Goal: Transaction & Acquisition: Purchase product/service

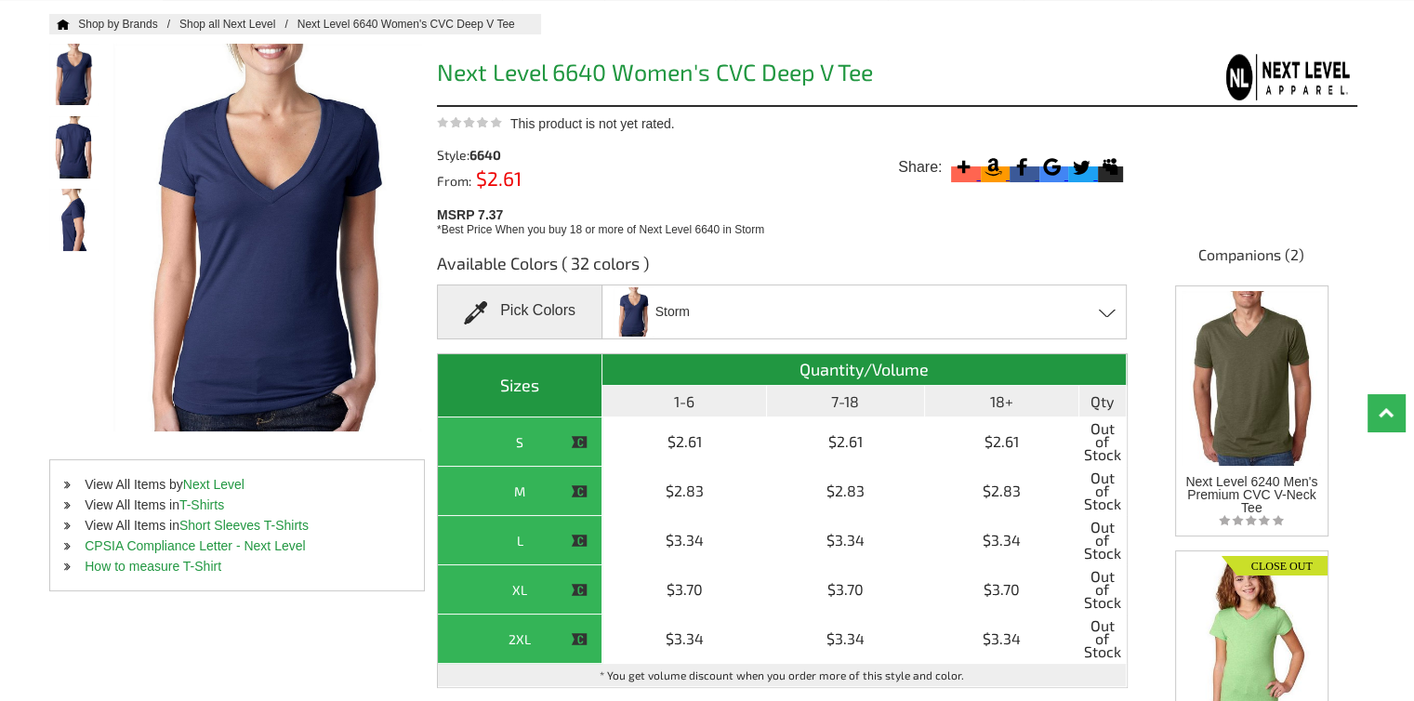
scroll to position [186, 0]
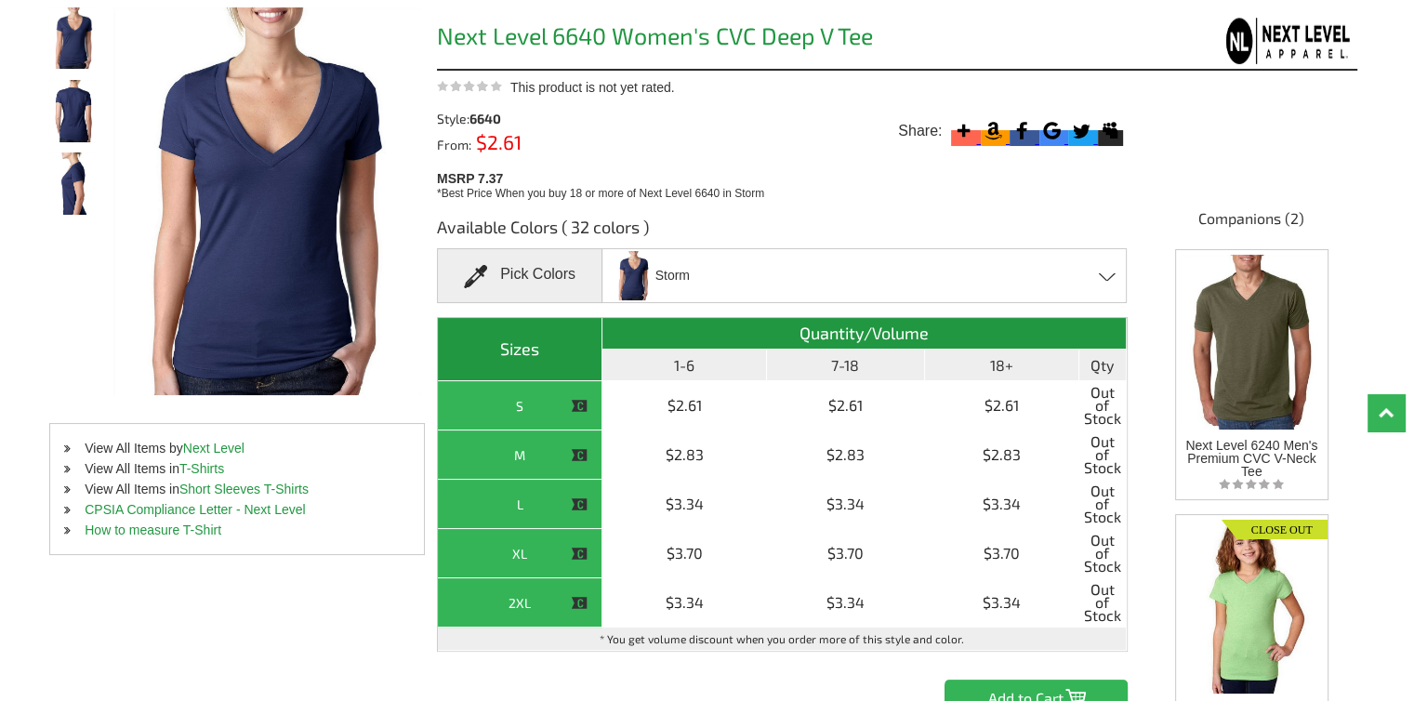
click at [1104, 282] on div "Storm Apple Green - Closeout Banana Cream - Closeout Black - Closeout Bondi Blu…" at bounding box center [864, 275] width 525 height 55
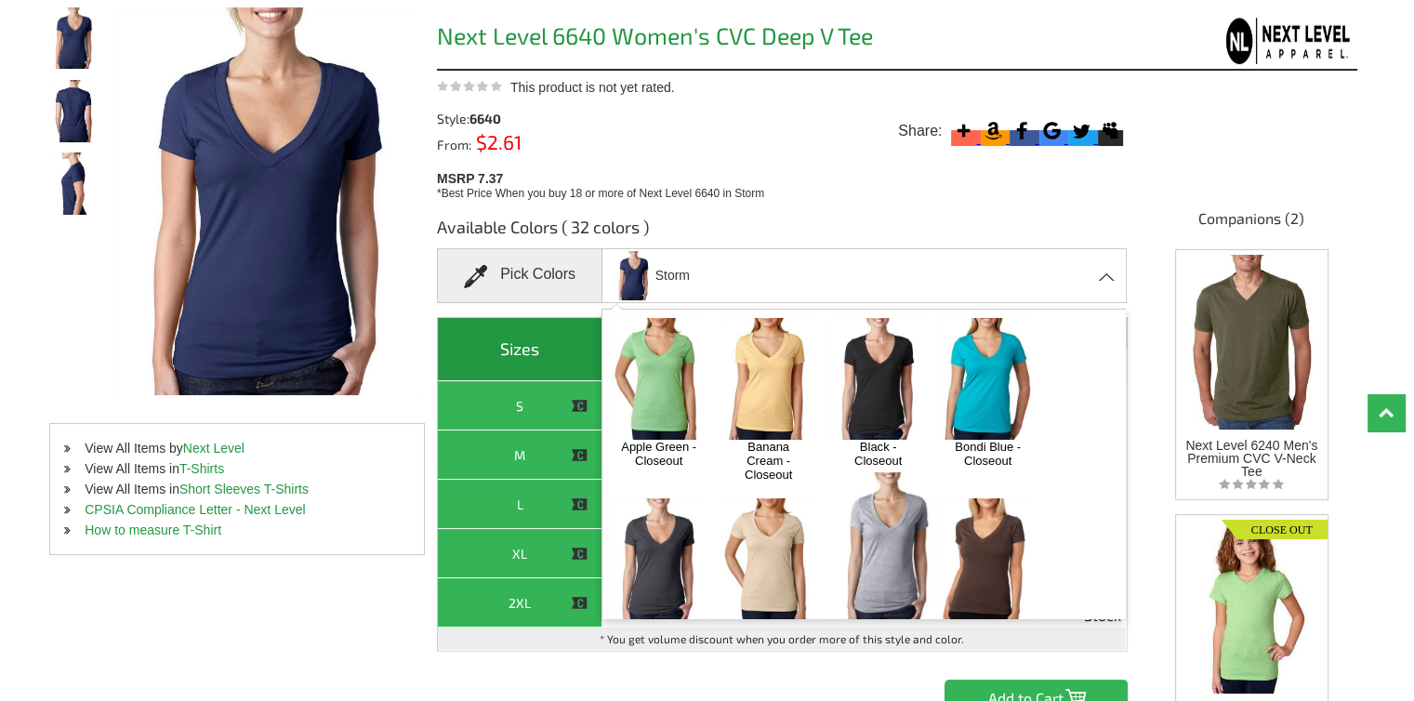
click at [892, 364] on img at bounding box center [878, 379] width 98 height 122
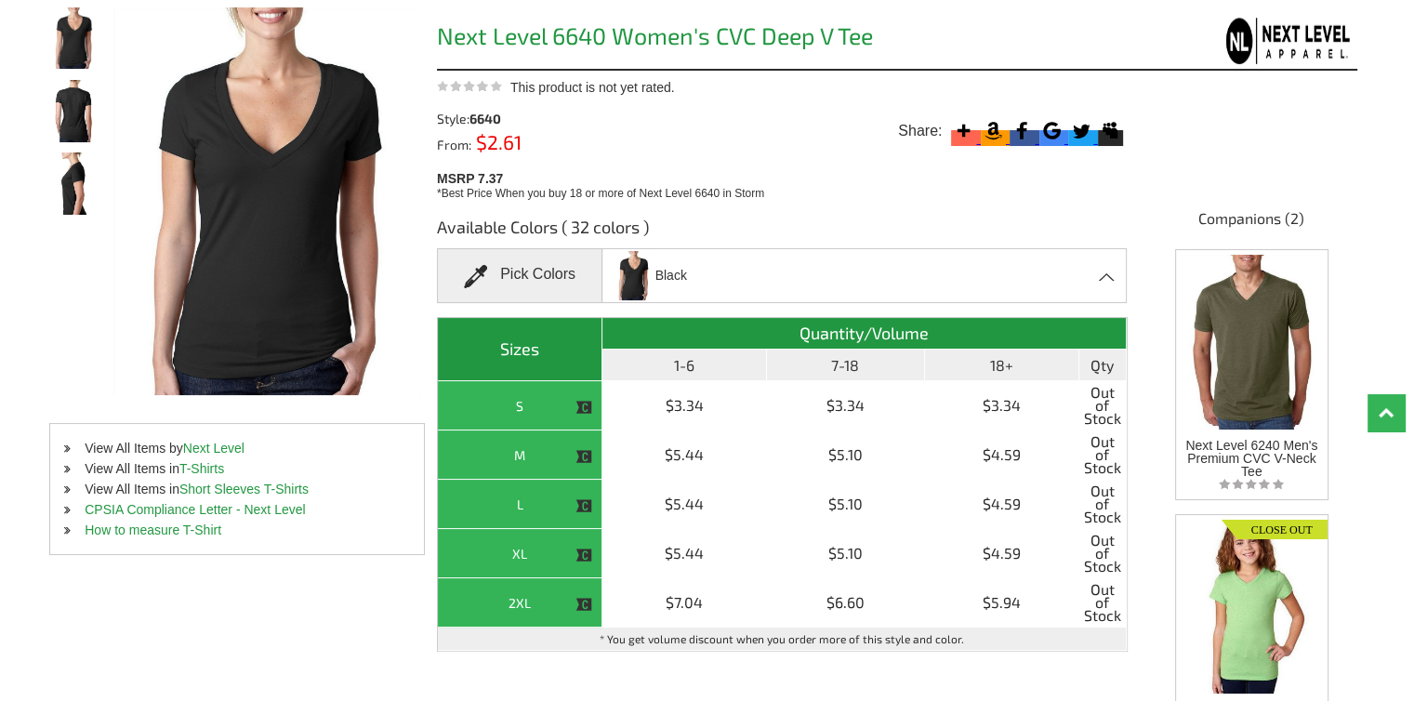
click at [892, 280] on div "Black Apple Green - Closeout Banana Cream - Closeout Black - Closeout Bondi Blu…" at bounding box center [864, 275] width 525 height 55
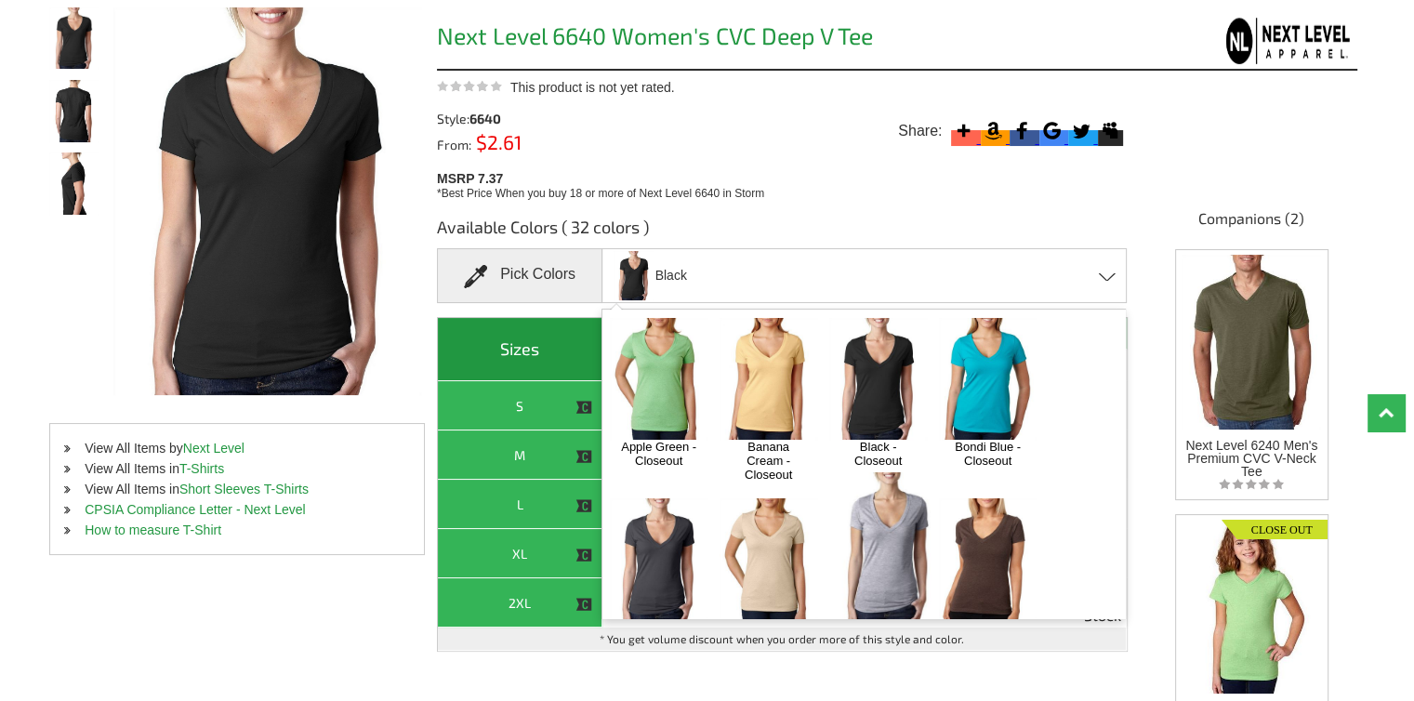
click at [993, 384] on img at bounding box center [988, 379] width 98 height 122
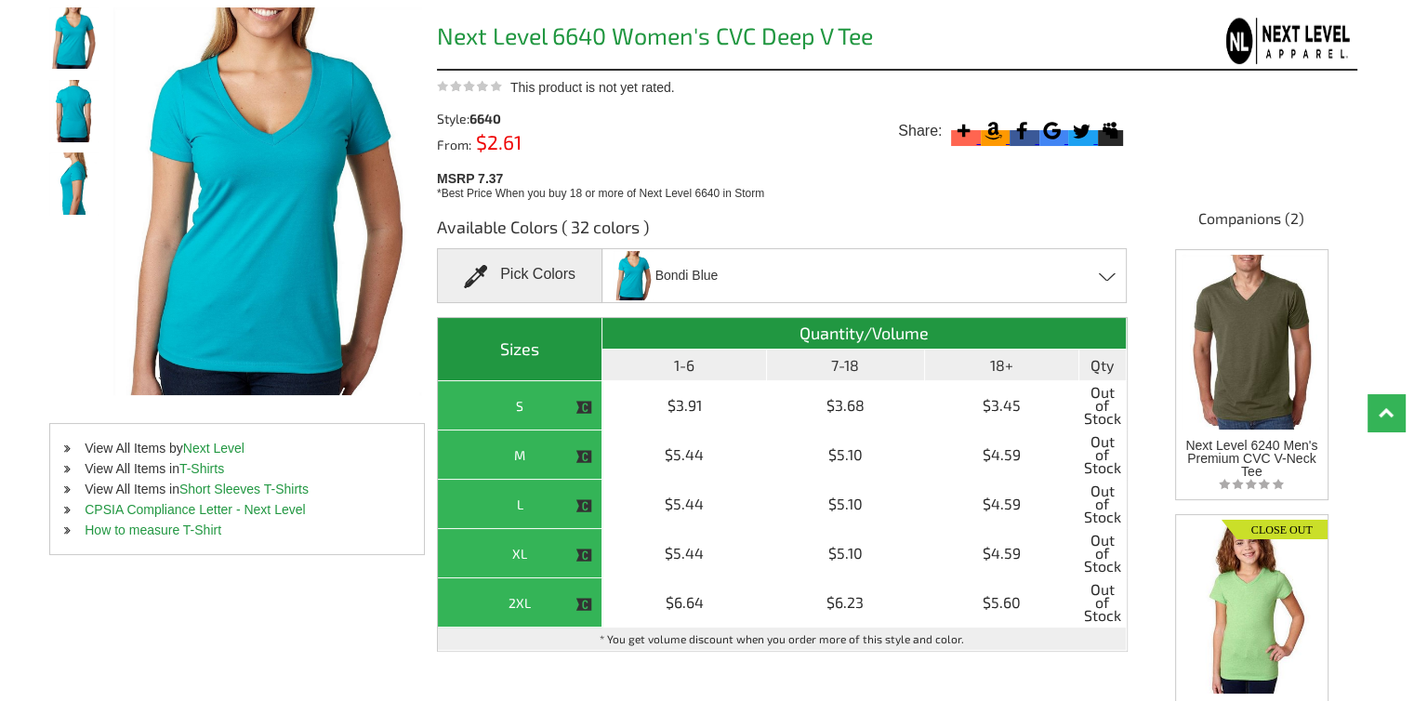
click at [848, 280] on div "Bondi Blue Apple Green - Closeout Banana Cream - Closeout Black - Closeout Bond…" at bounding box center [864, 275] width 525 height 55
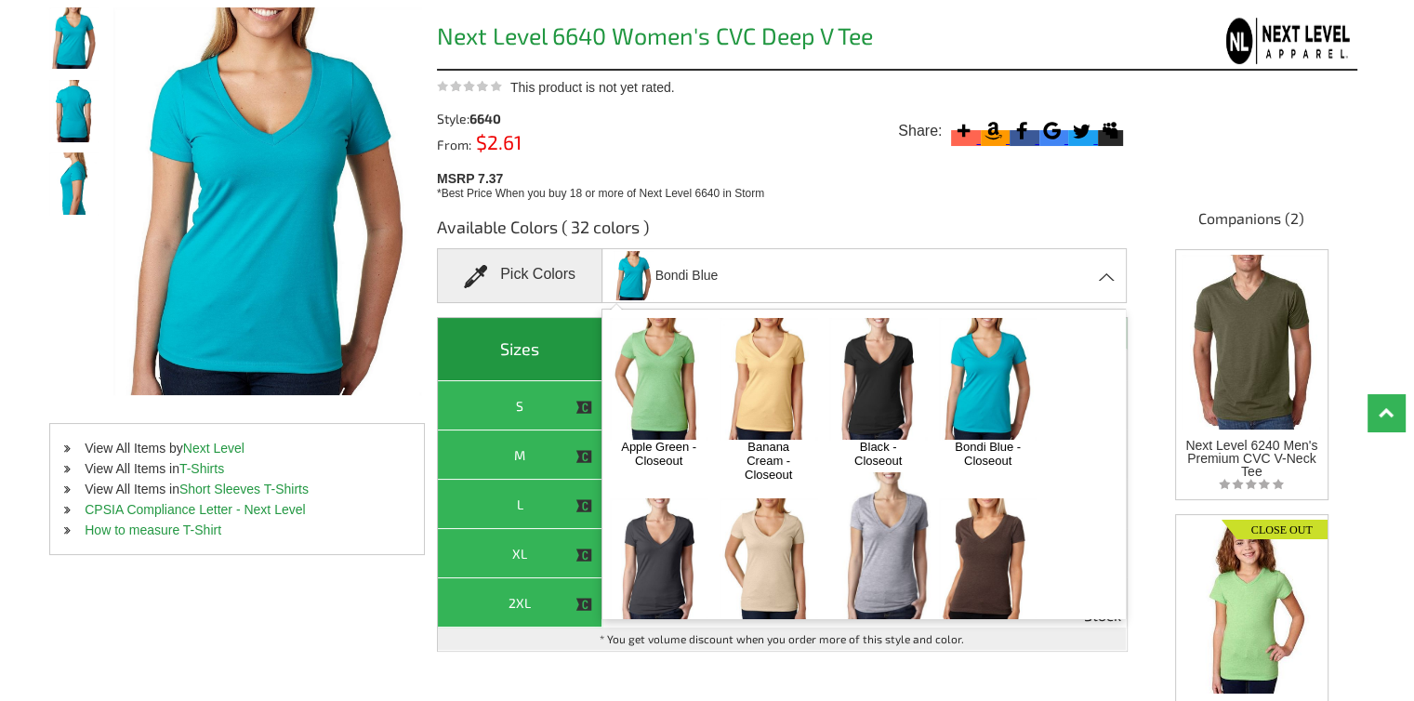
scroll to position [93, 0]
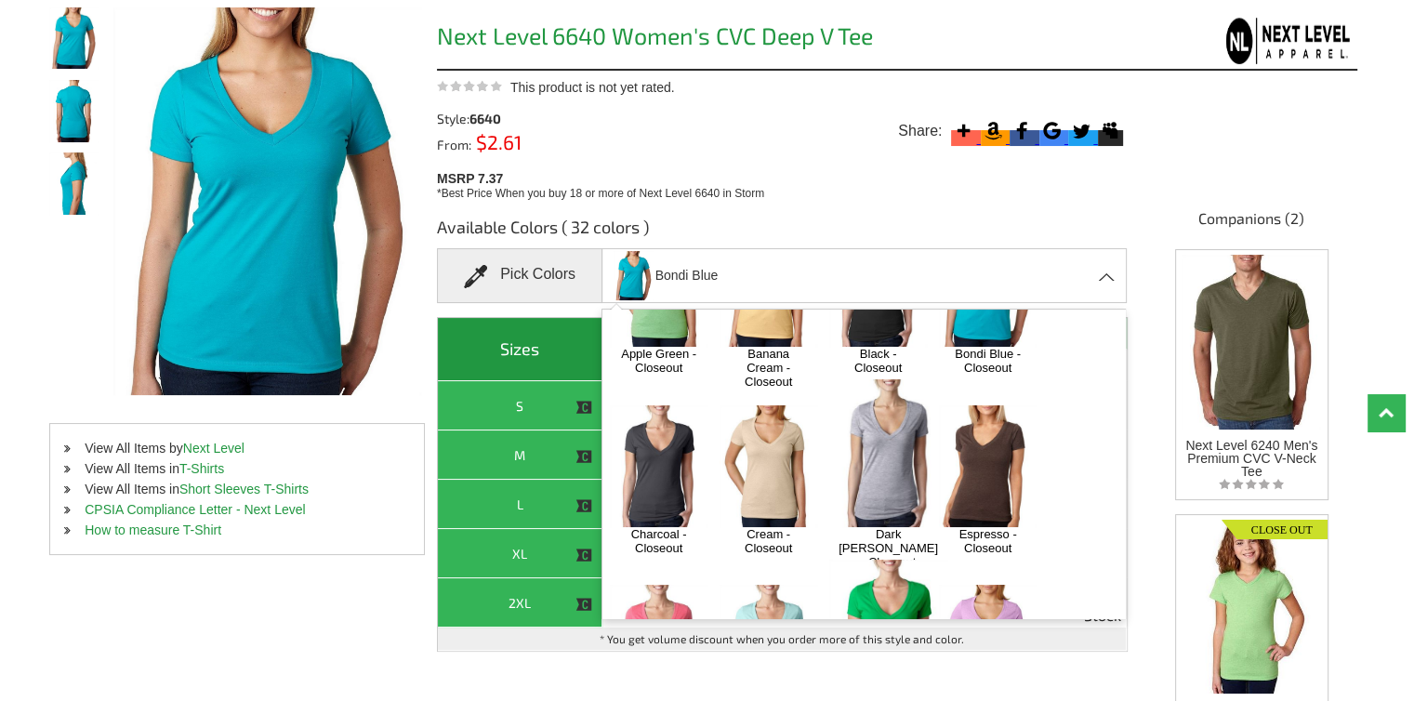
click at [673, 486] on img at bounding box center [659, 466] width 98 height 122
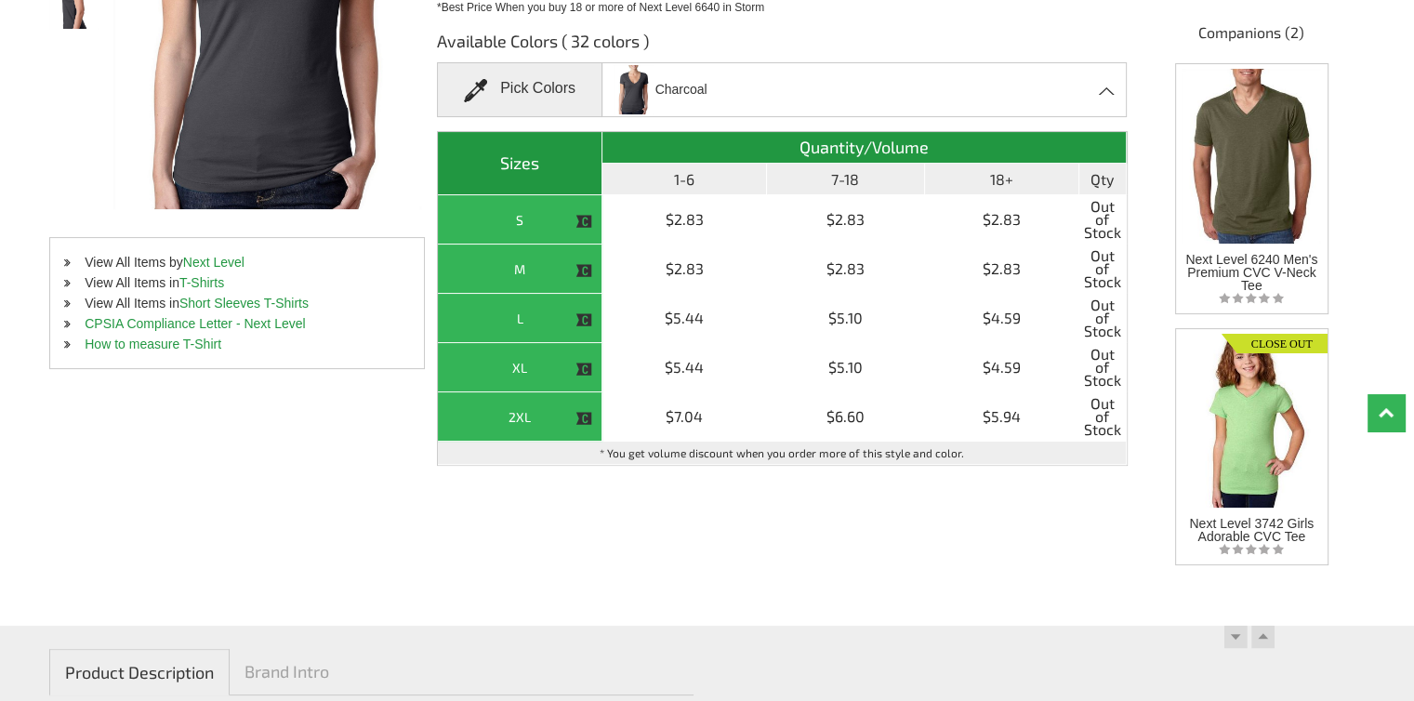
scroll to position [279, 0]
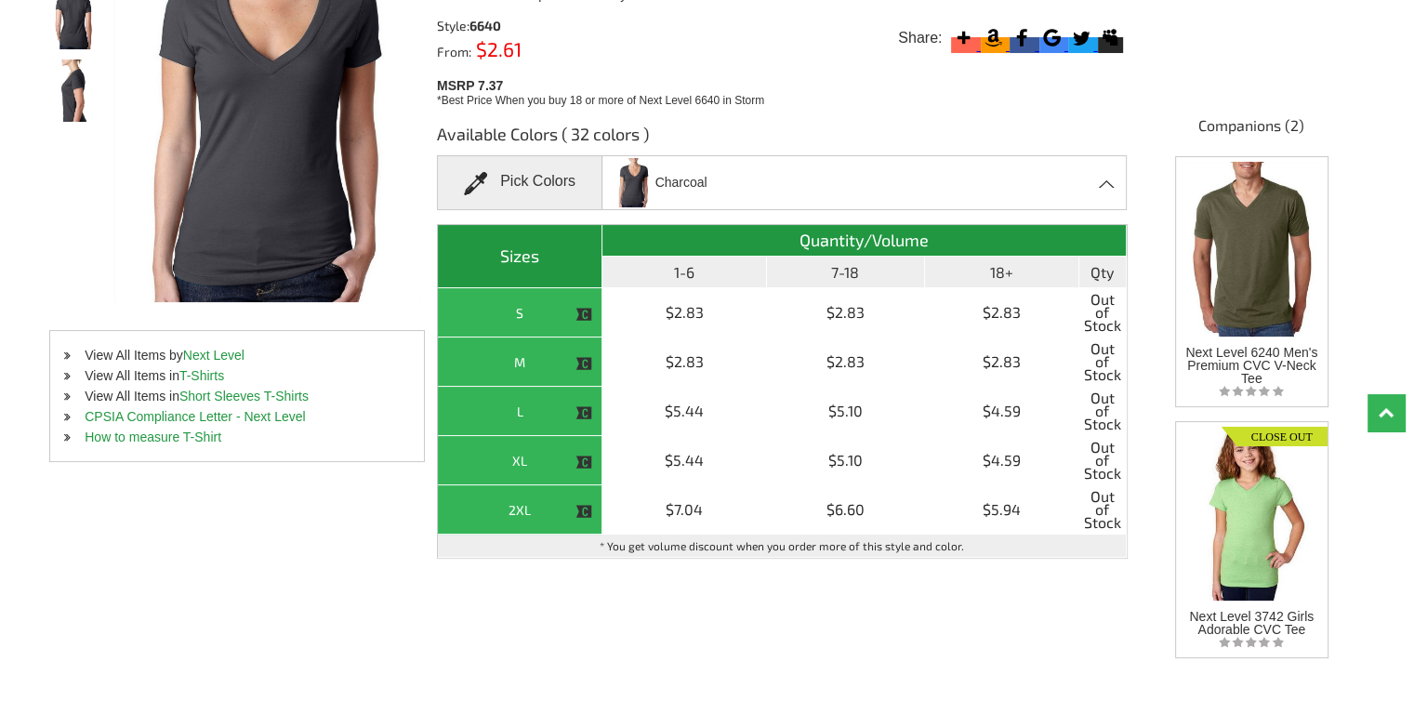
click at [777, 176] on div "Charcoal Apple Green - Closeout Banana Cream - Closeout Black - Closeout Bondi …" at bounding box center [864, 182] width 525 height 55
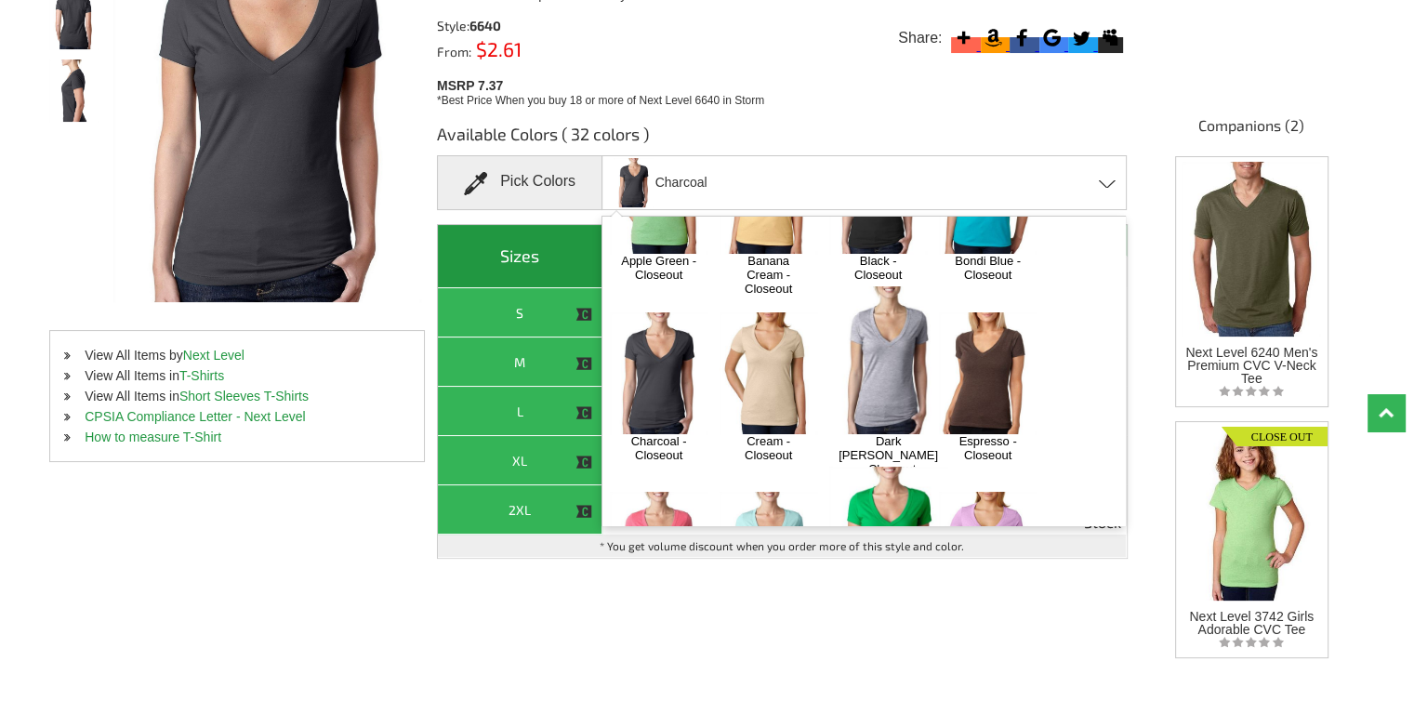
click at [873, 352] on img at bounding box center [888, 360] width 118 height 148
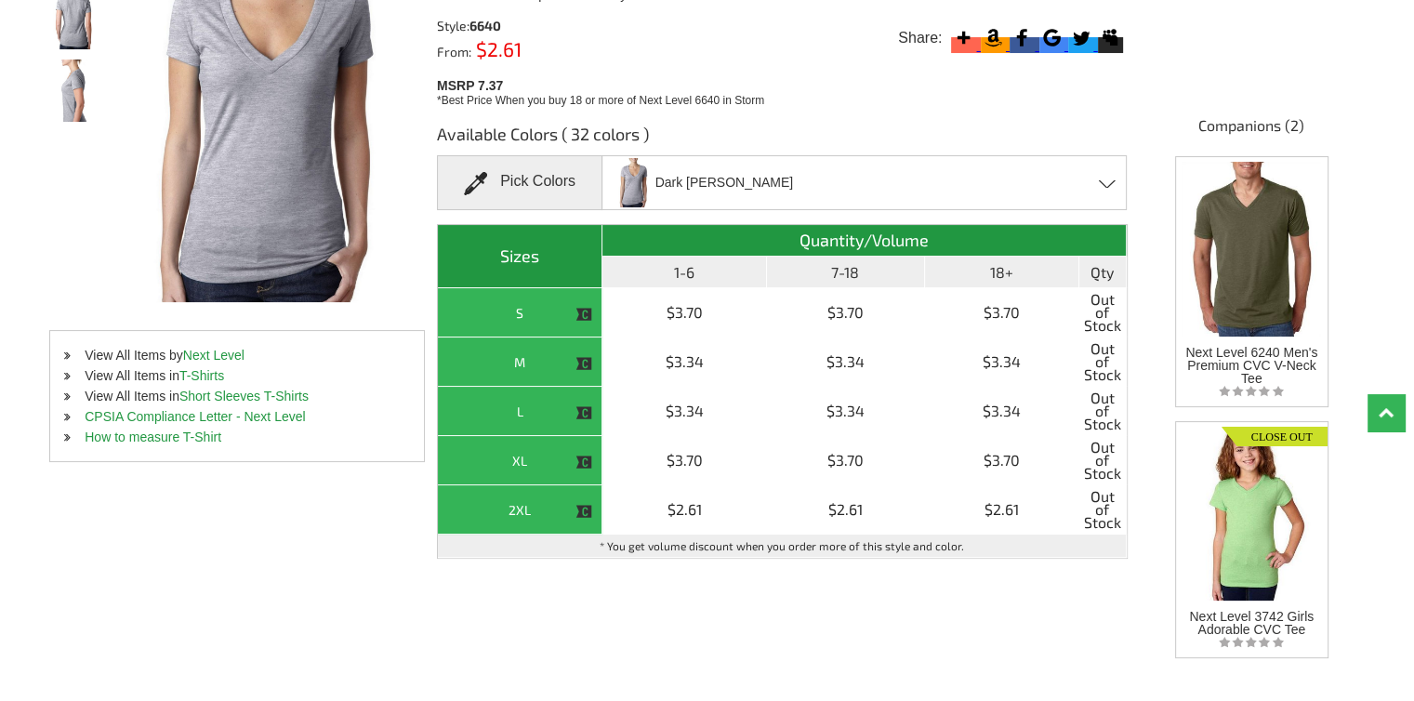
click at [851, 225] on th "Quantity/Volume" at bounding box center [864, 241] width 524 height 32
click at [847, 182] on div "Dark [PERSON_NAME] Apple Green - Closeout Banana Cream - Closeout Black - Close…" at bounding box center [864, 182] width 525 height 55
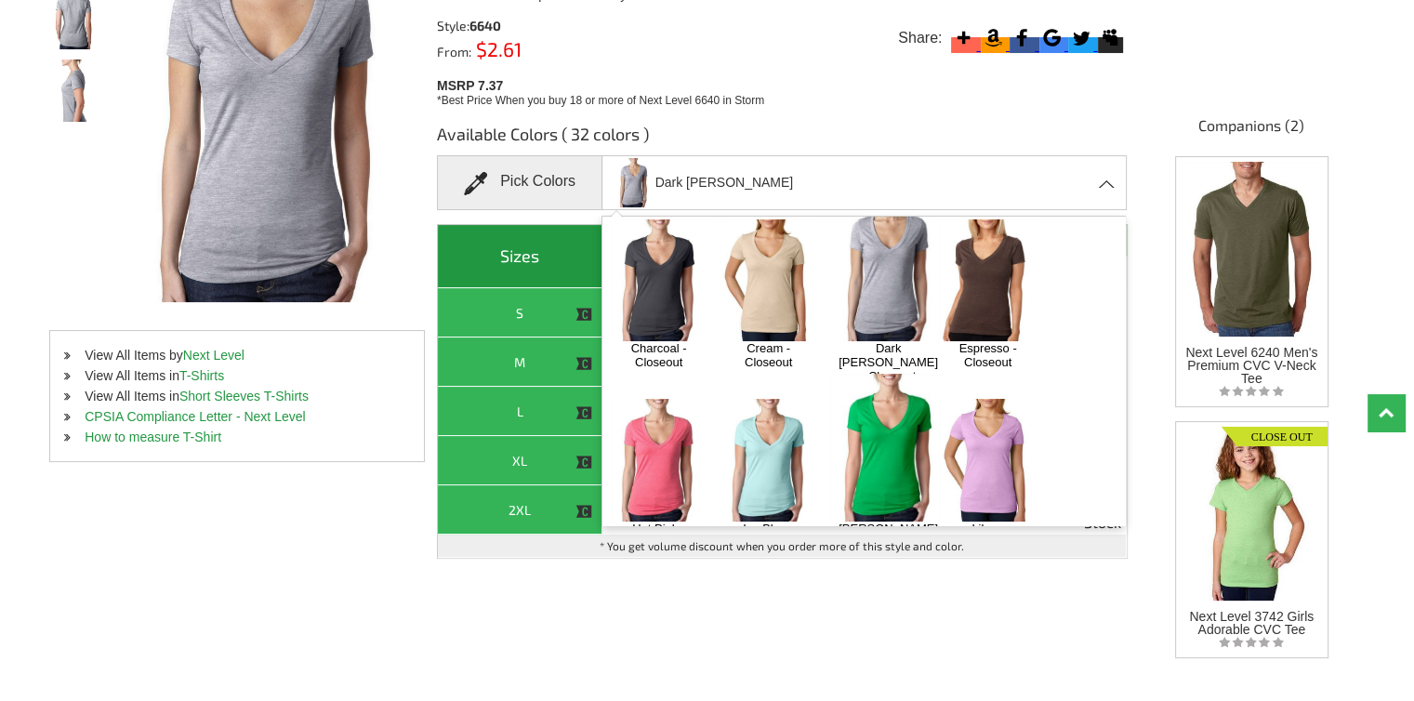
click at [666, 410] on img at bounding box center [659, 460] width 98 height 122
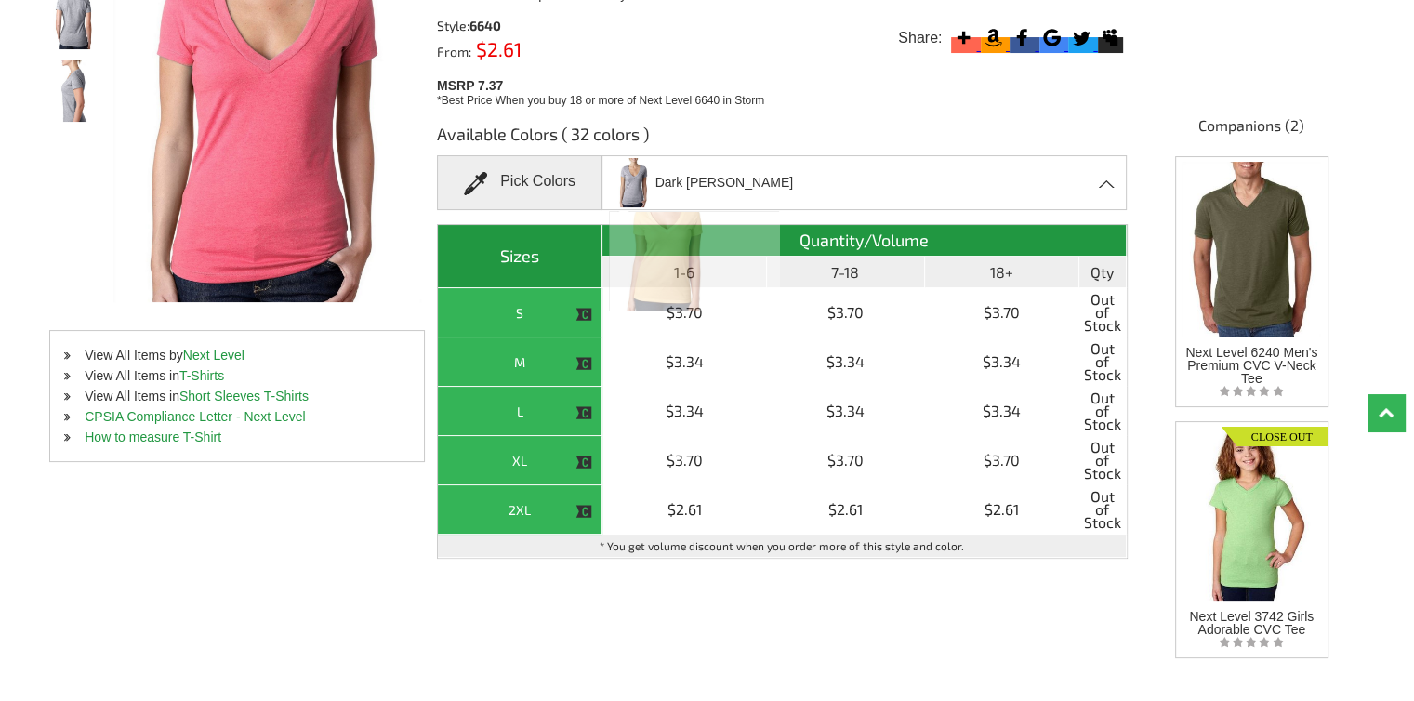
scroll to position [650, 0]
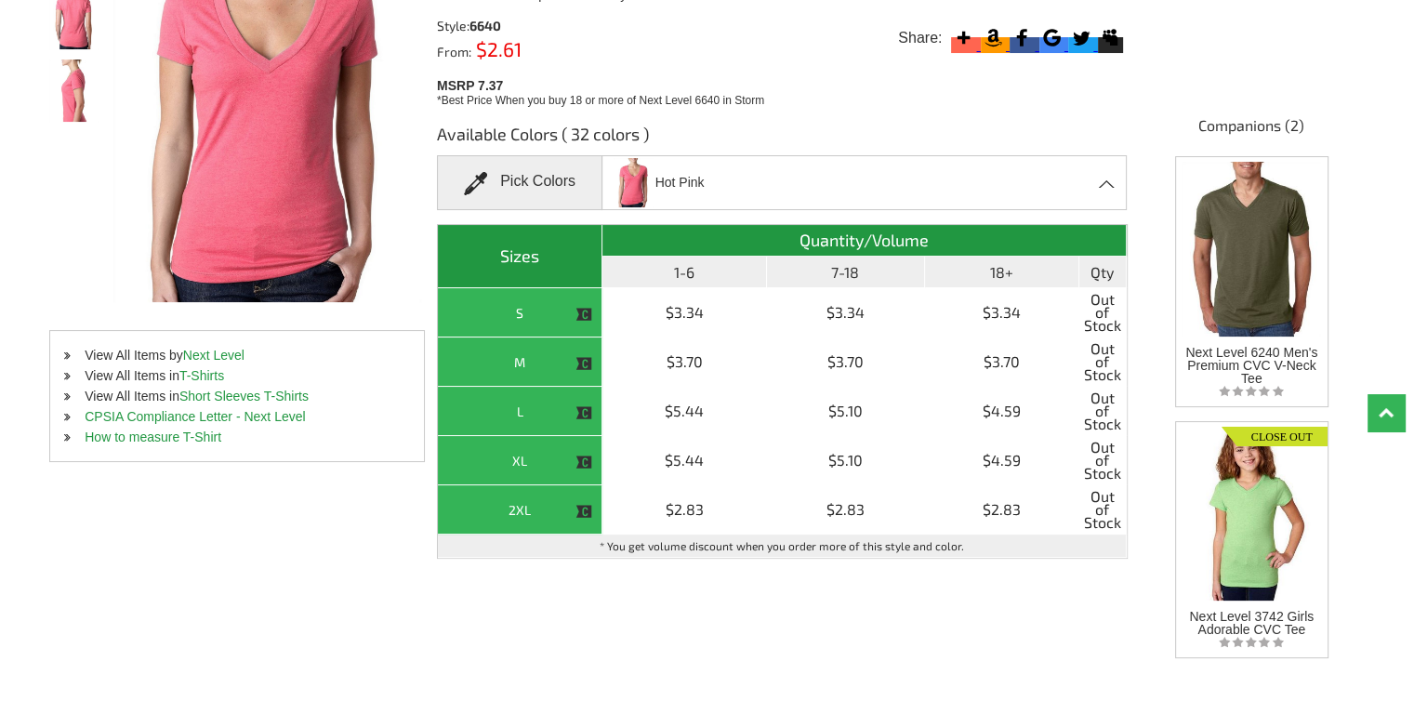
click at [844, 180] on div "Hot Pink Apple Green - Closeout Banana Cream - Closeout Black - Closeout Bondi …" at bounding box center [864, 182] width 525 height 55
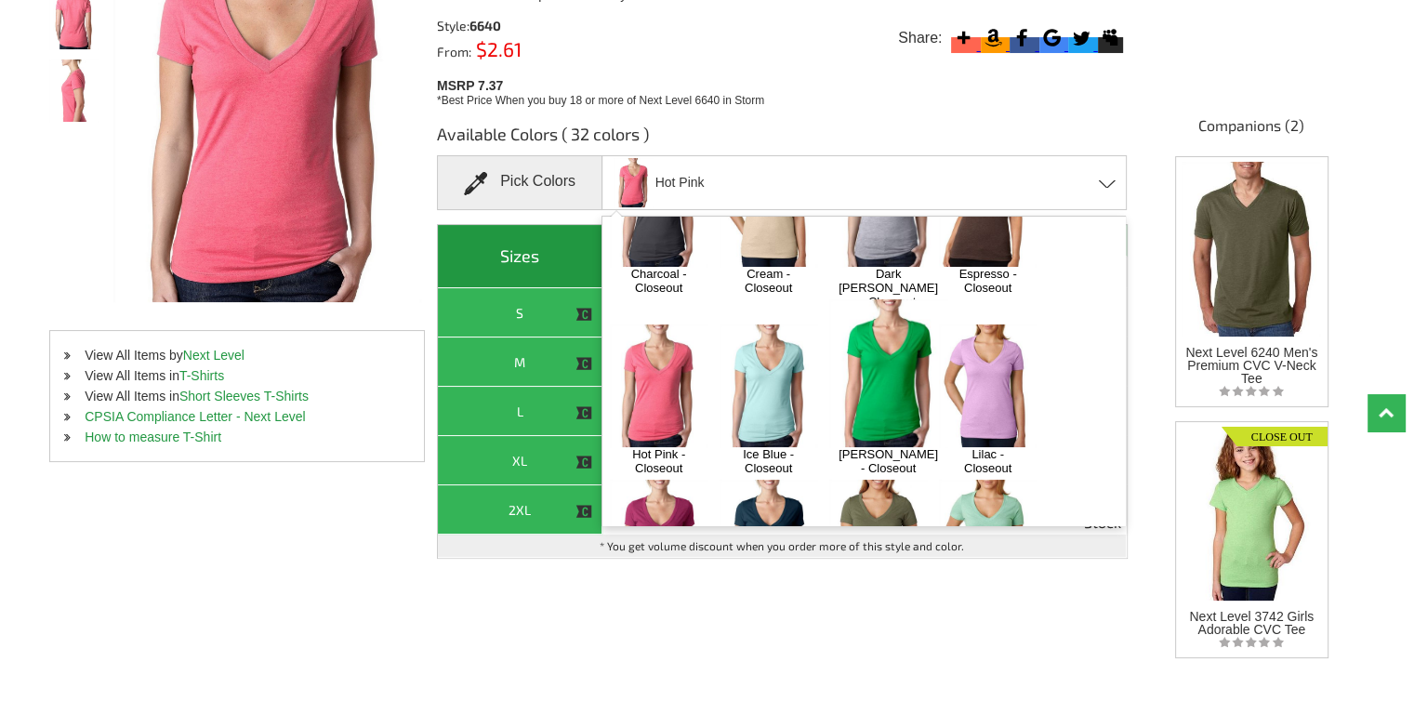
scroll to position [185, 0]
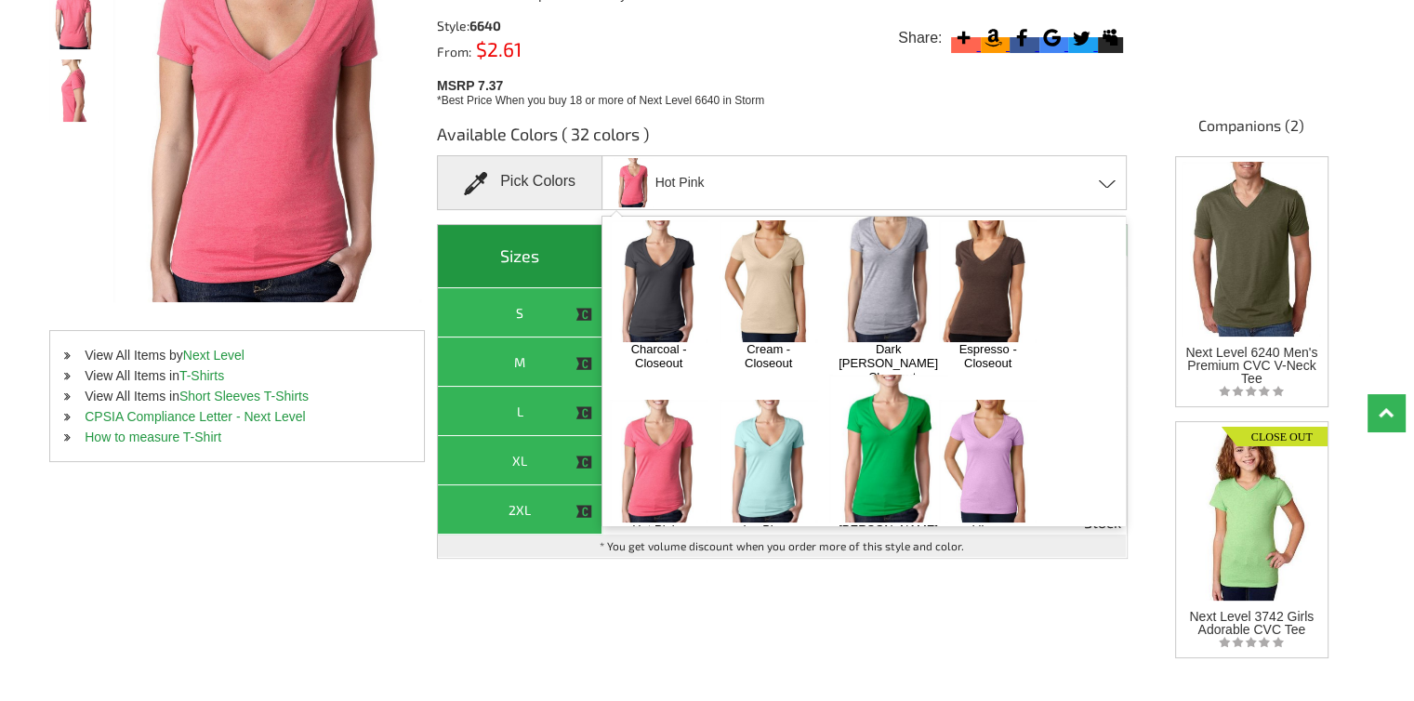
click at [785, 400] on img at bounding box center [769, 461] width 98 height 122
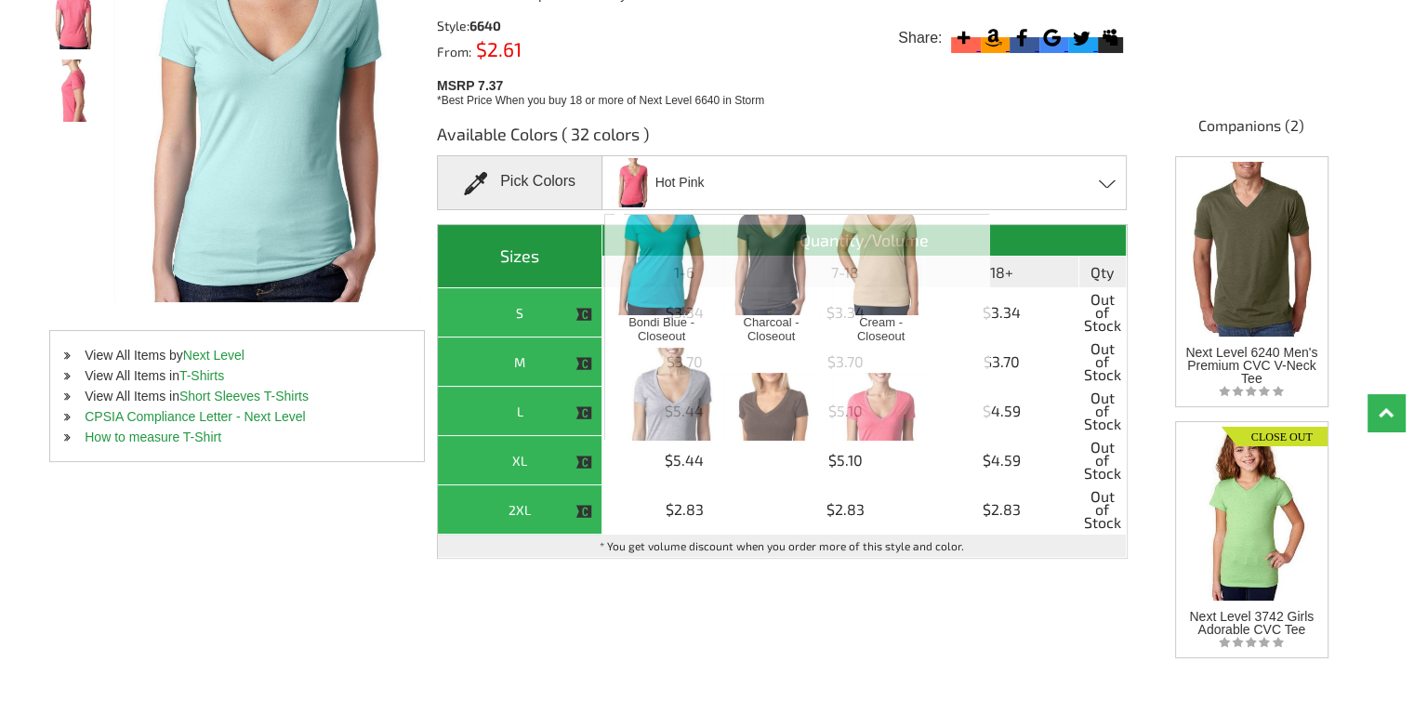
scroll to position [649, 0]
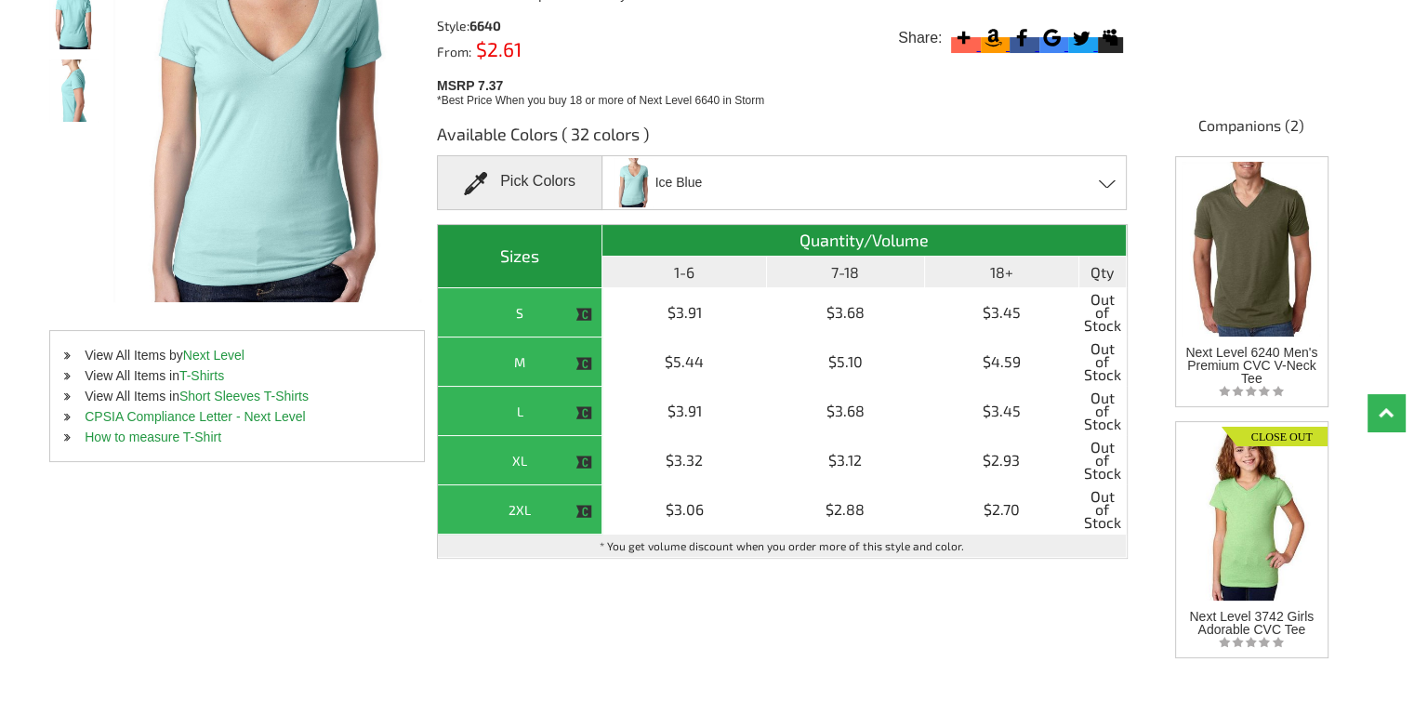
click at [841, 191] on div "Ice Blue Apple Green - Closeout Banana Cream - Closeout Black - Closeout Bondi …" at bounding box center [864, 182] width 525 height 55
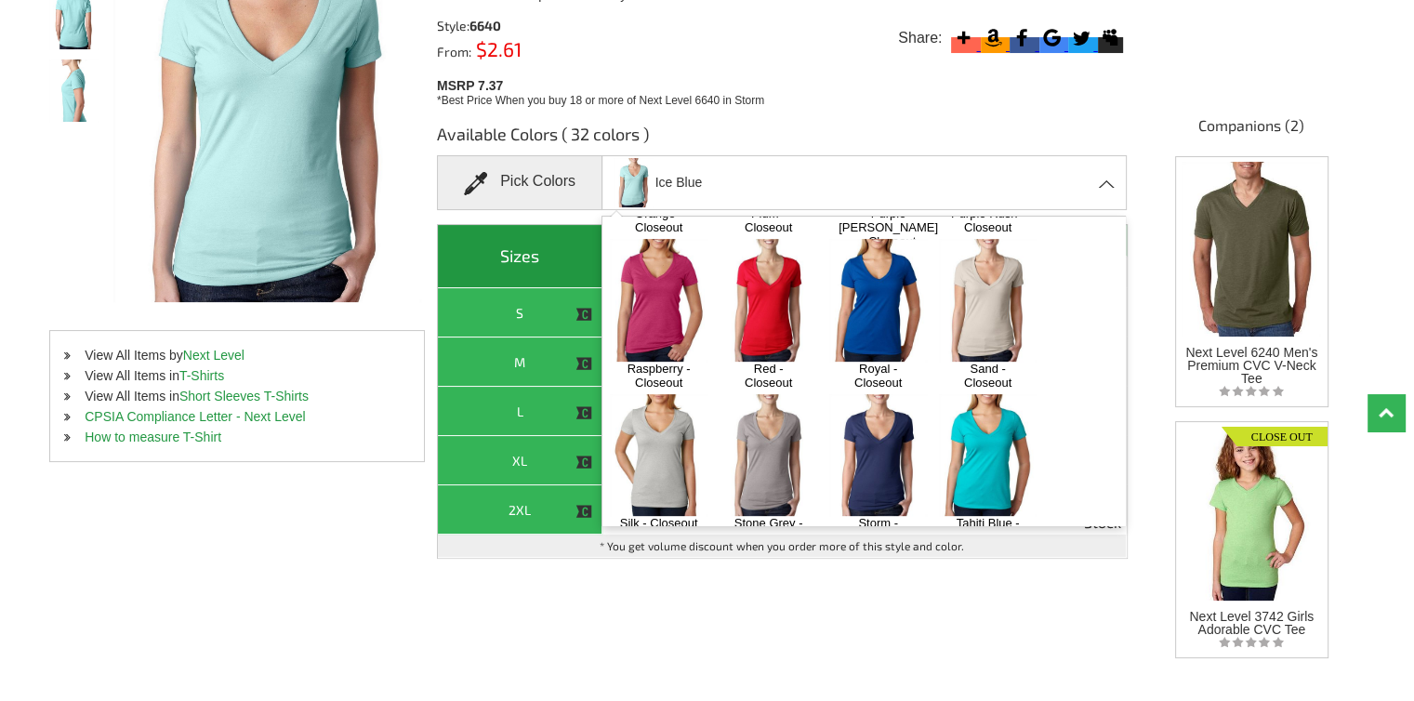
click at [996, 394] on img at bounding box center [988, 455] width 98 height 122
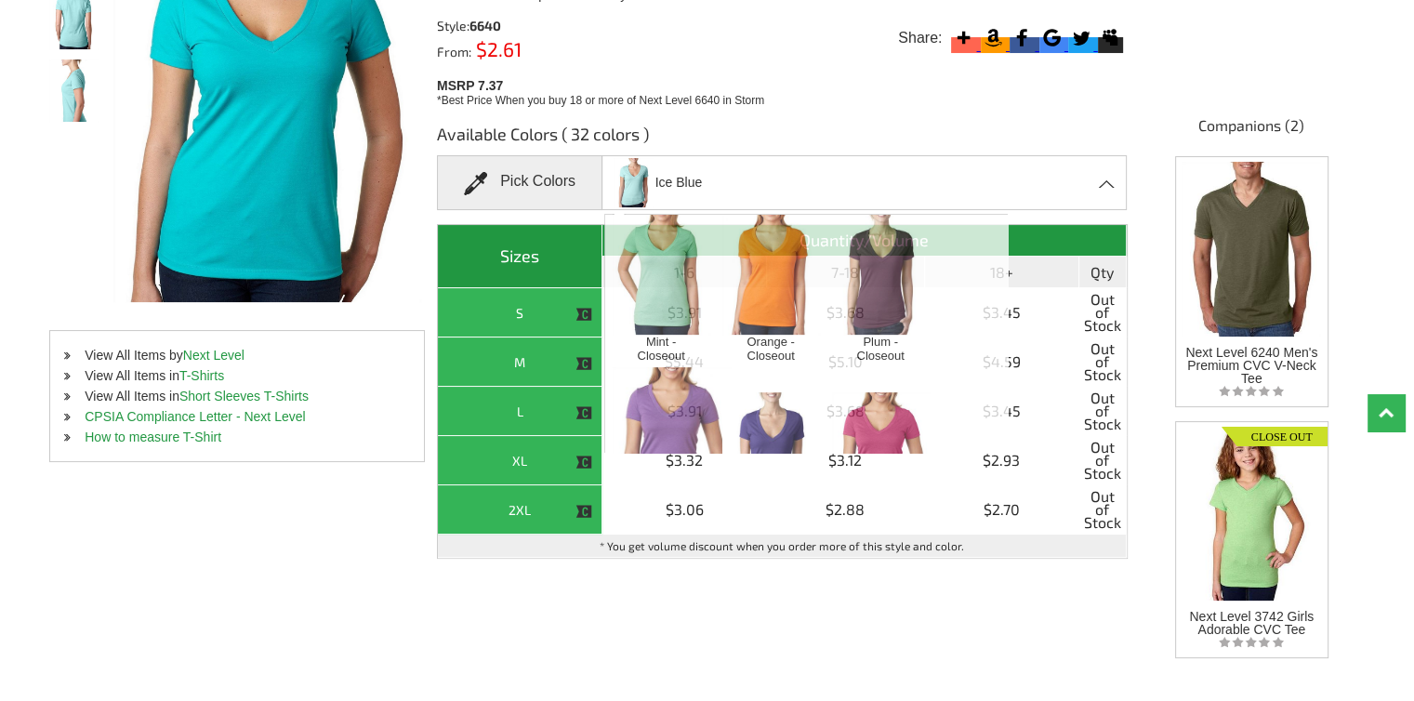
scroll to position [3154, 0]
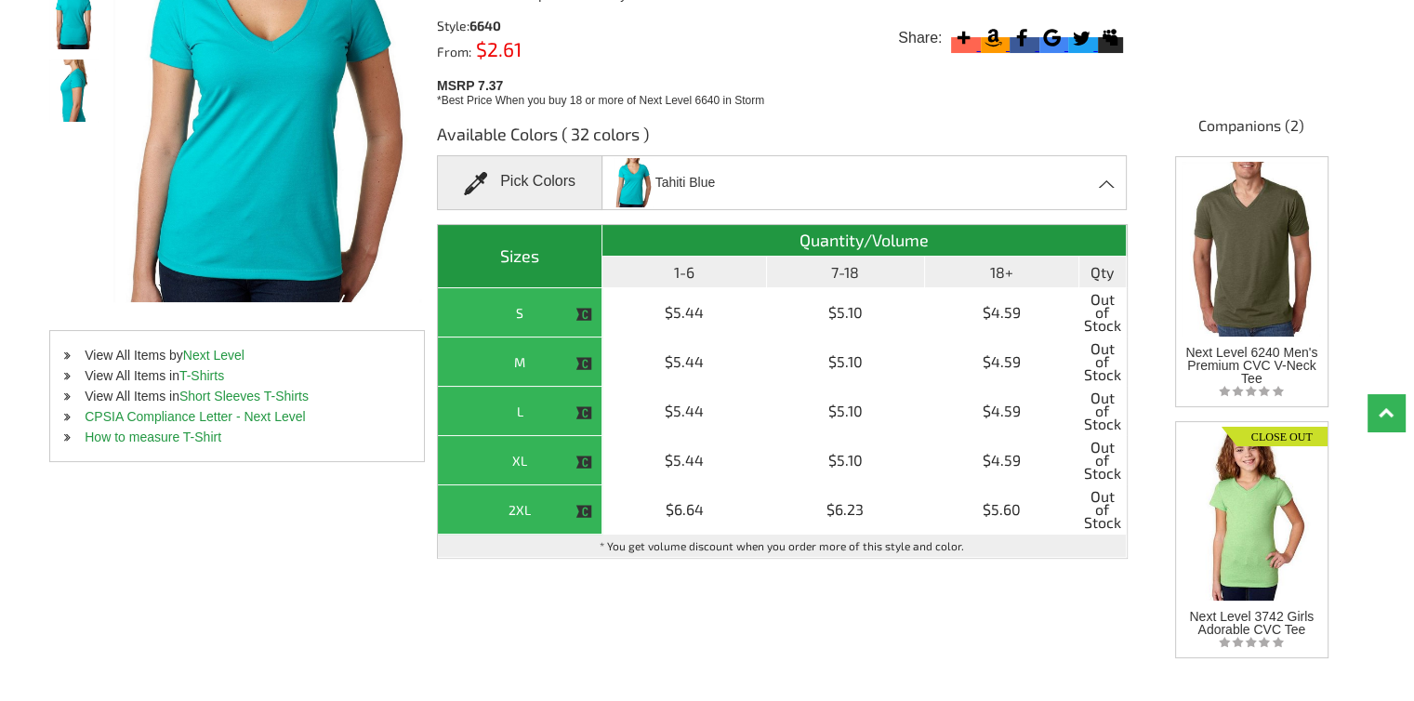
click at [759, 168] on div "Tahiti Blue Apple Green - Closeout Banana Cream - Closeout Black - Closeout Bon…" at bounding box center [864, 182] width 525 height 55
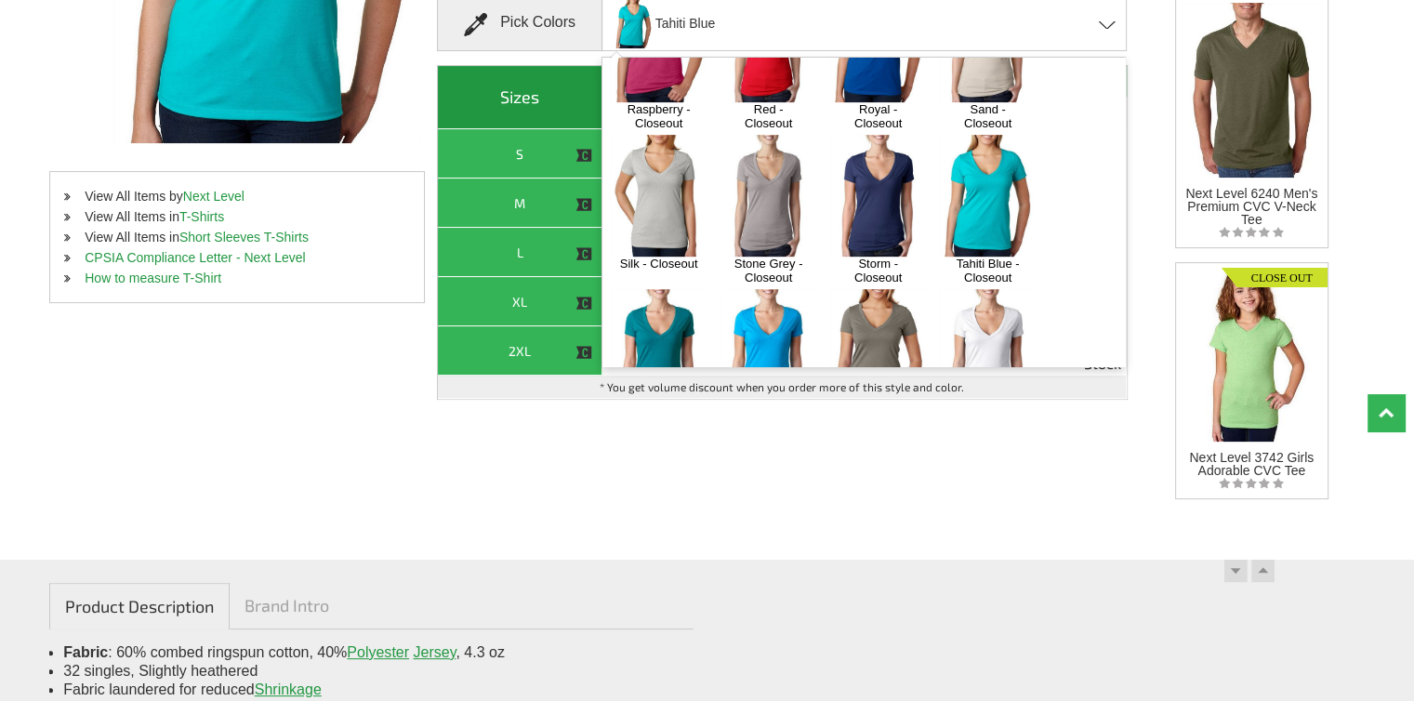
scroll to position [465, 0]
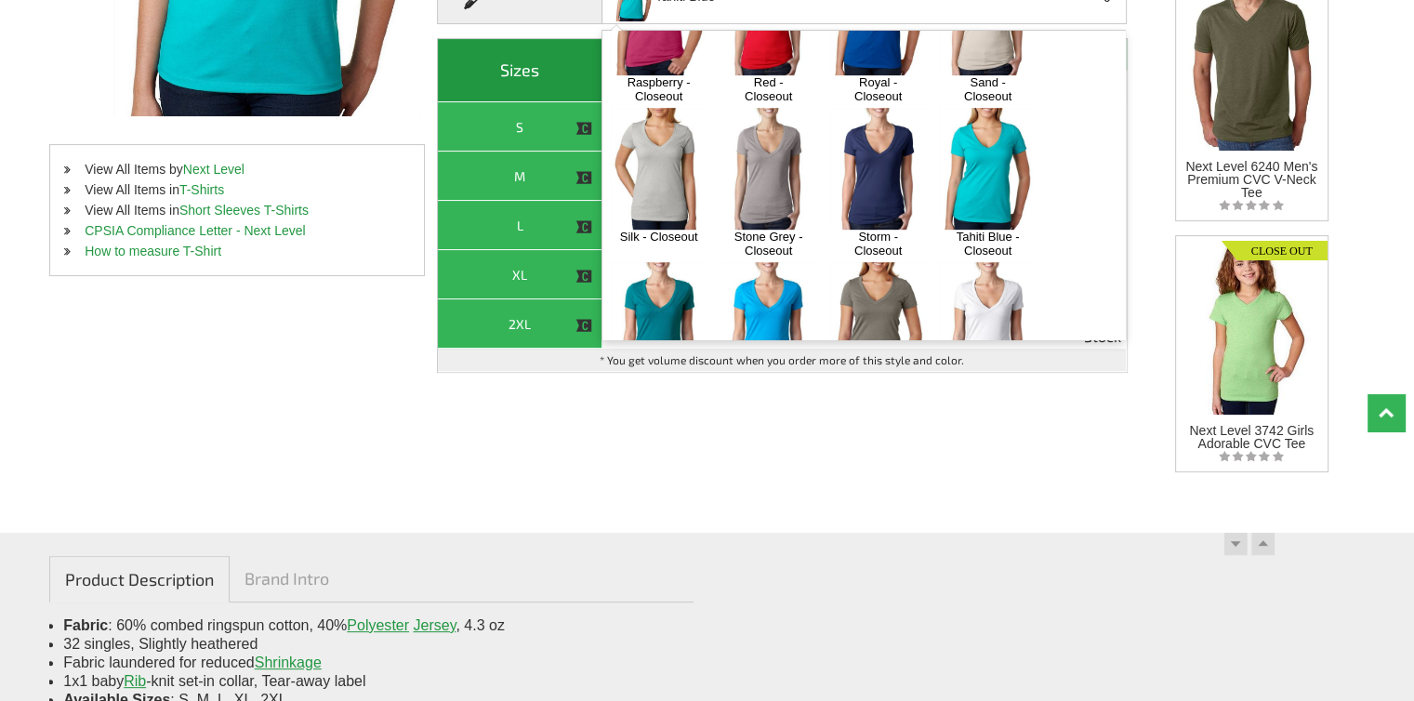
click at [644, 262] on img at bounding box center [659, 323] width 98 height 122
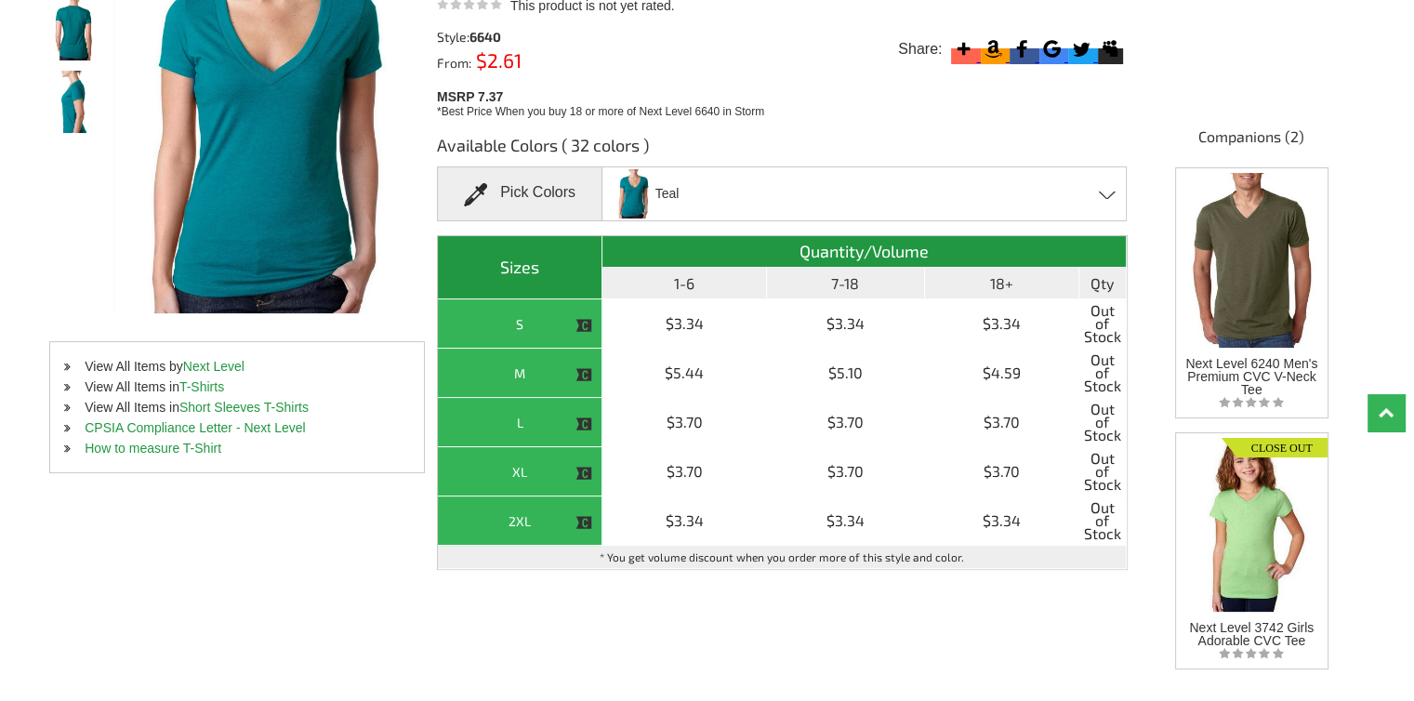
scroll to position [93, 0]
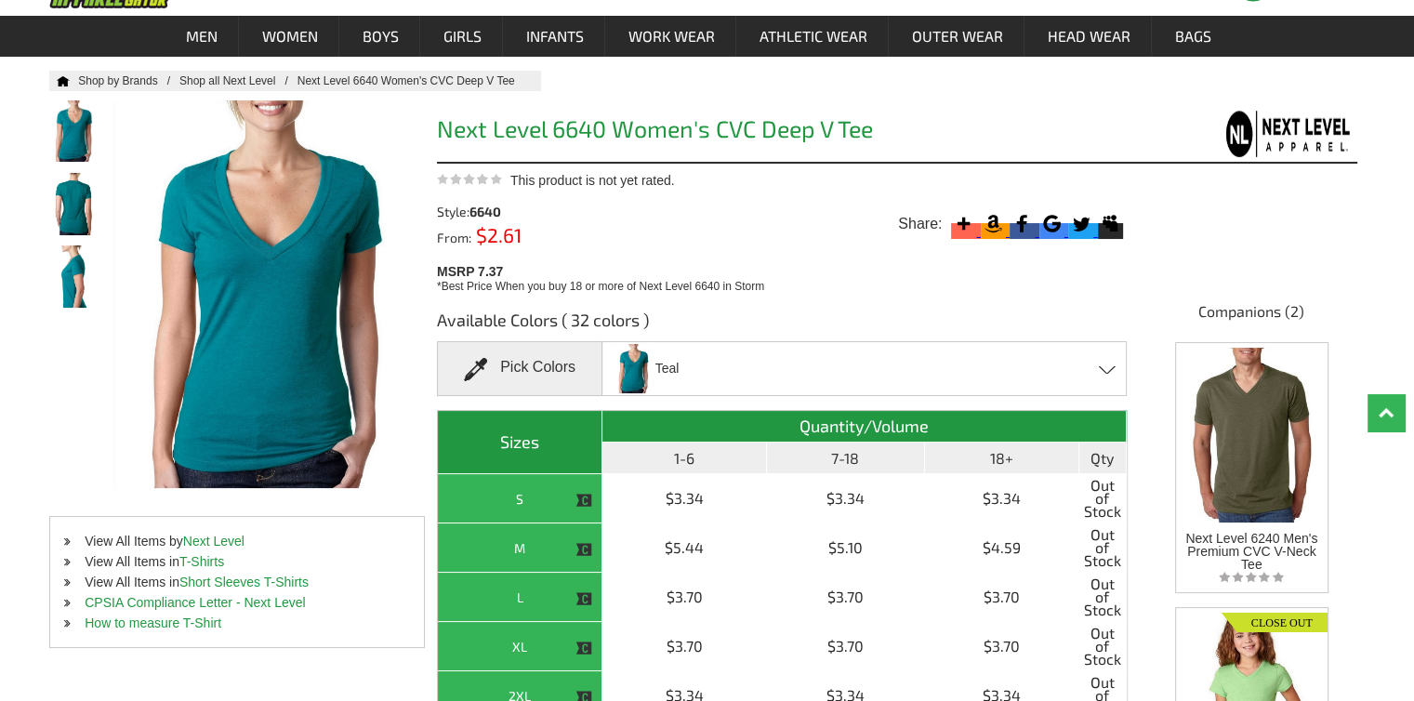
click at [1019, 362] on div "Teal Apple Green - Closeout Banana Cream - Closeout Black - Closeout Bondi Blue…" at bounding box center [864, 368] width 525 height 55
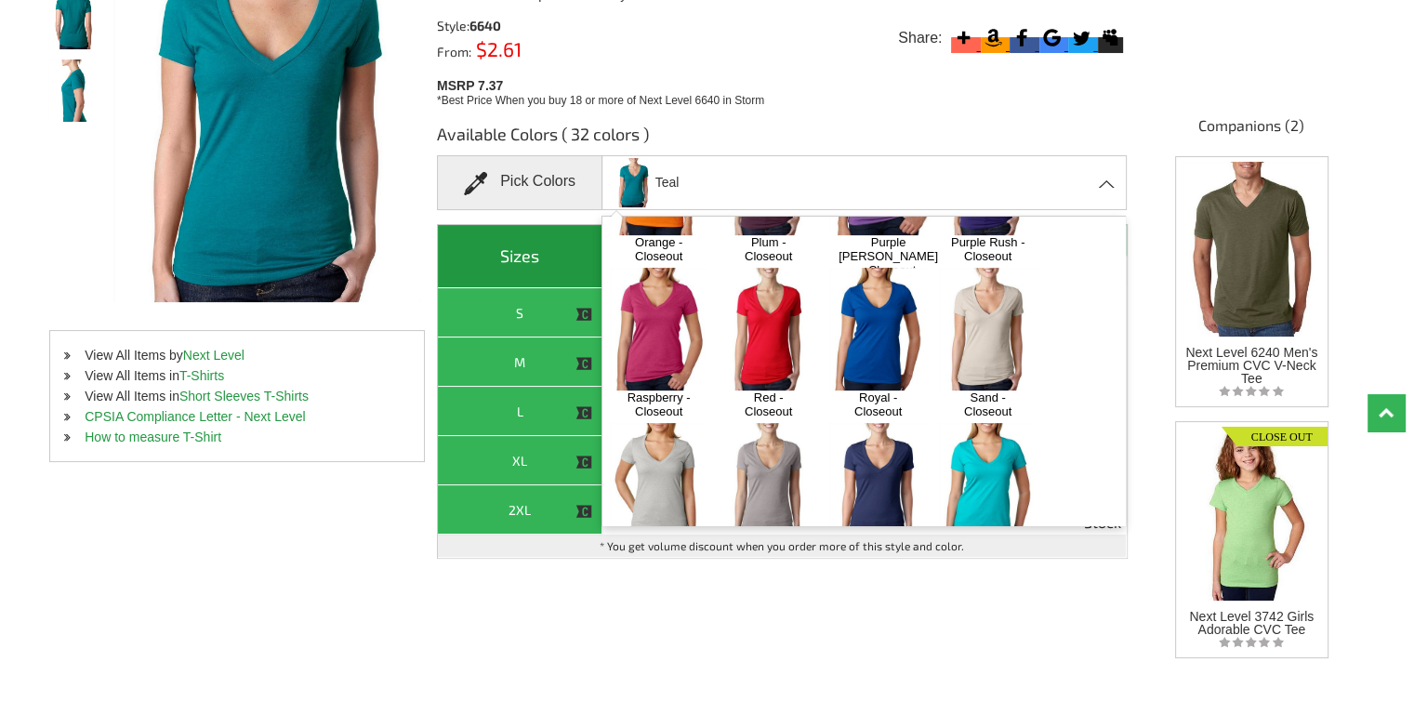
scroll to position [935, 0]
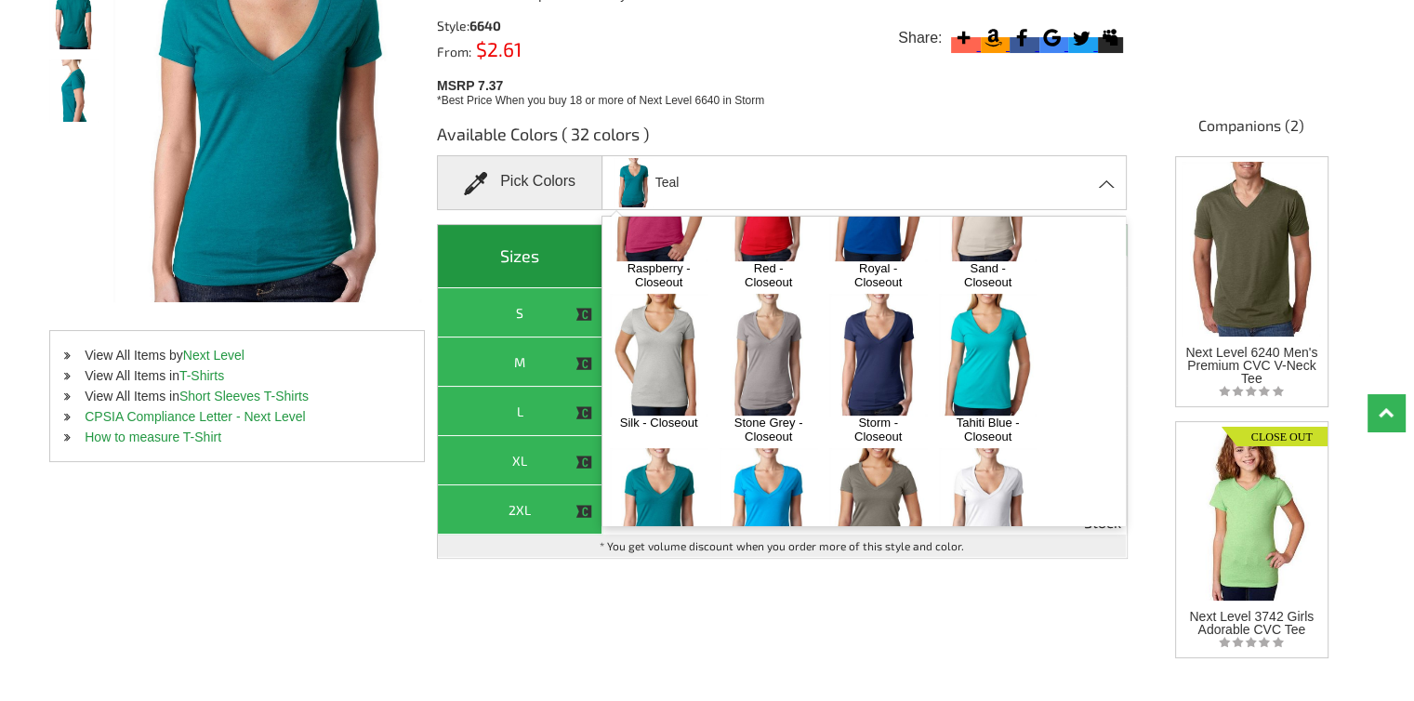
click at [851, 294] on img at bounding box center [878, 355] width 98 height 122
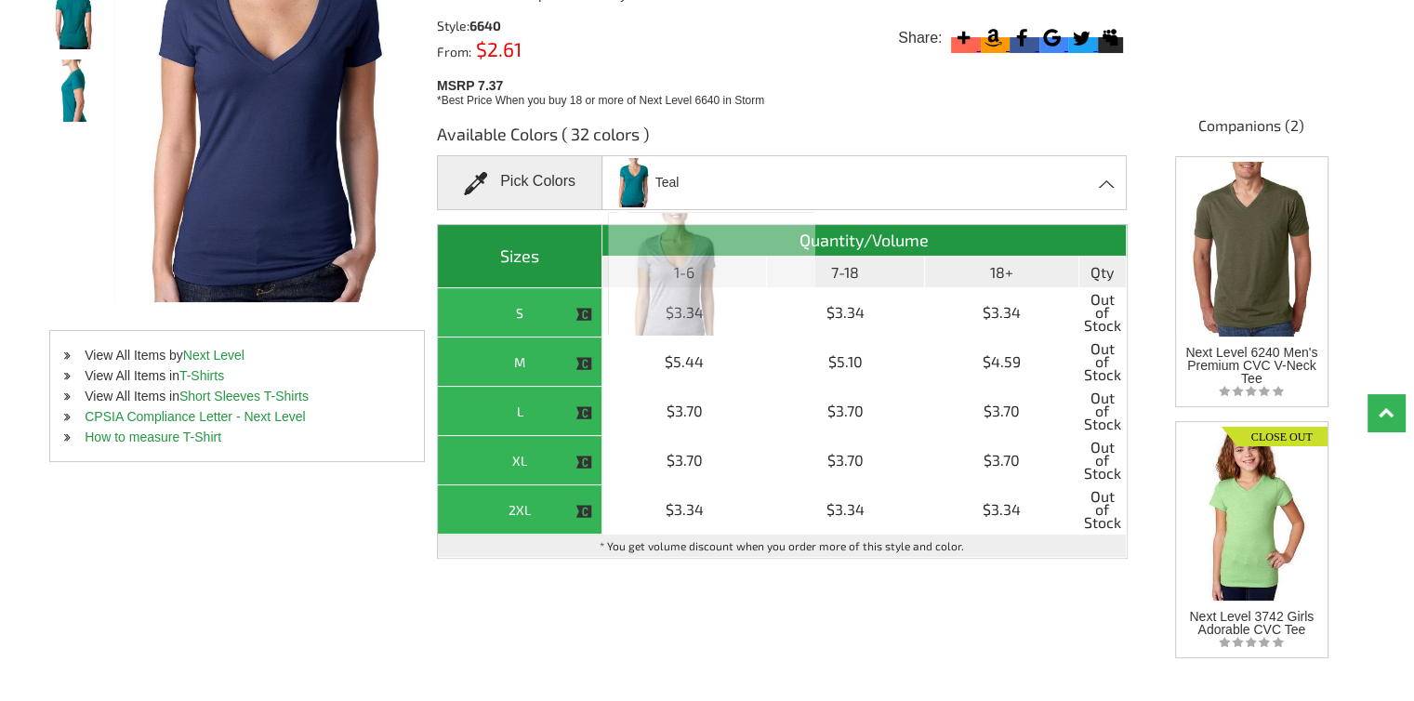
scroll to position [3718, 0]
